Goal: Check status: Check status

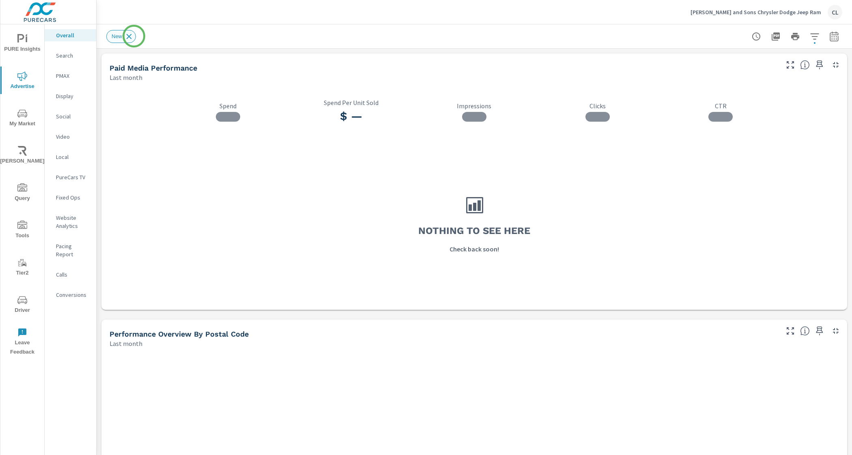
click at [131, 36] on icon at bounding box center [128, 36] width 9 height 9
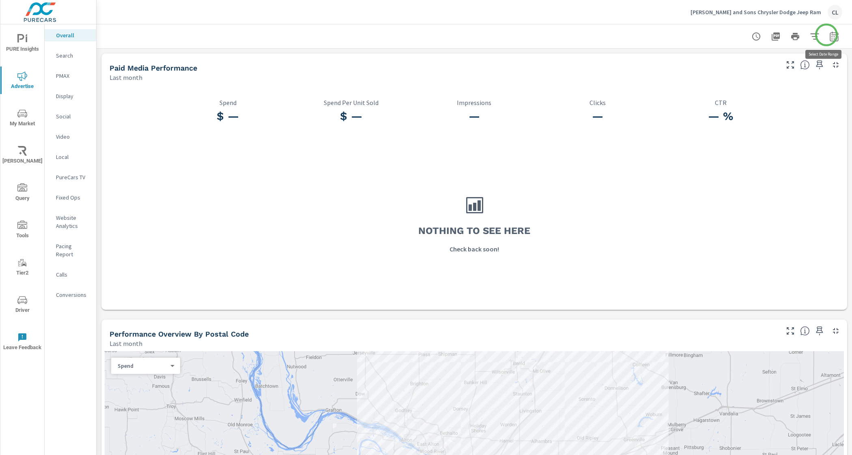
click at [829, 33] on icon "button" at bounding box center [834, 37] width 10 height 10
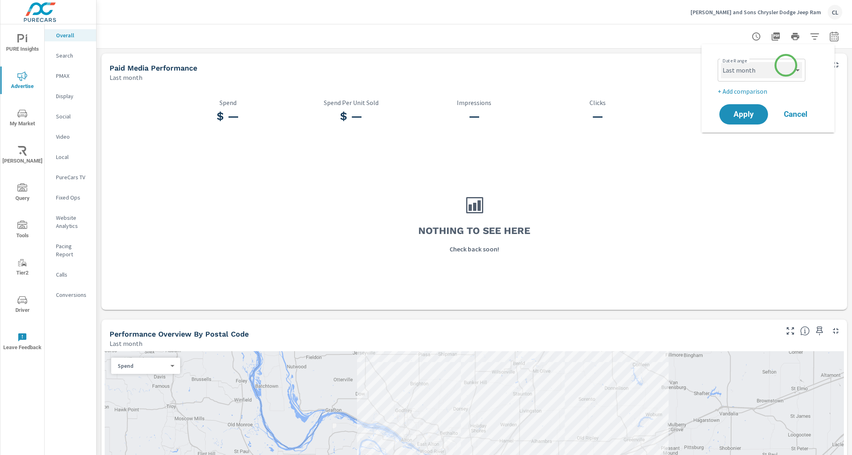
click at [779, 71] on select "Custom [DATE] Last week Last 7 days Last 14 days Last 30 days Last 45 days Last…" at bounding box center [761, 70] width 81 height 16
click at [721, 62] on select "Custom [DATE] Last week Last 7 days Last 14 days Last 30 days Last 45 days Last…" at bounding box center [761, 70] width 81 height 16
select select "Month to date"
click at [741, 116] on span "Apply" at bounding box center [743, 115] width 33 height 8
